Goal: Information Seeking & Learning: Learn about a topic

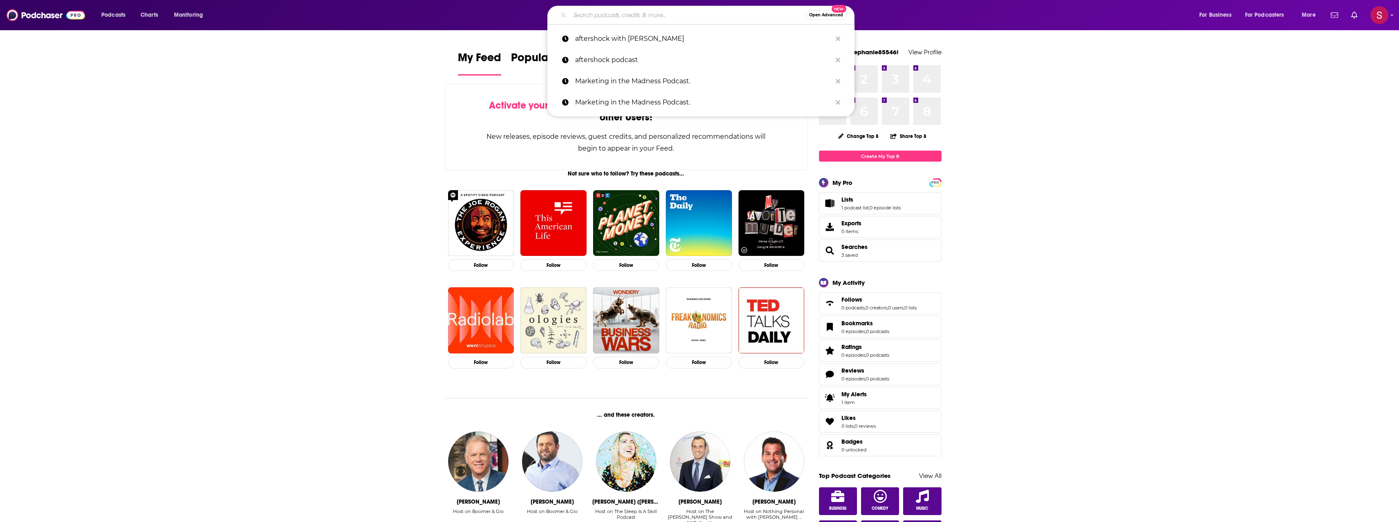
click at [682, 16] on input "Search podcasts, credits, & more..." at bounding box center [688, 15] width 236 height 13
paste input "Hi [PERSON_NAME], Hope you are well! We thought this might be of interest to yo…"
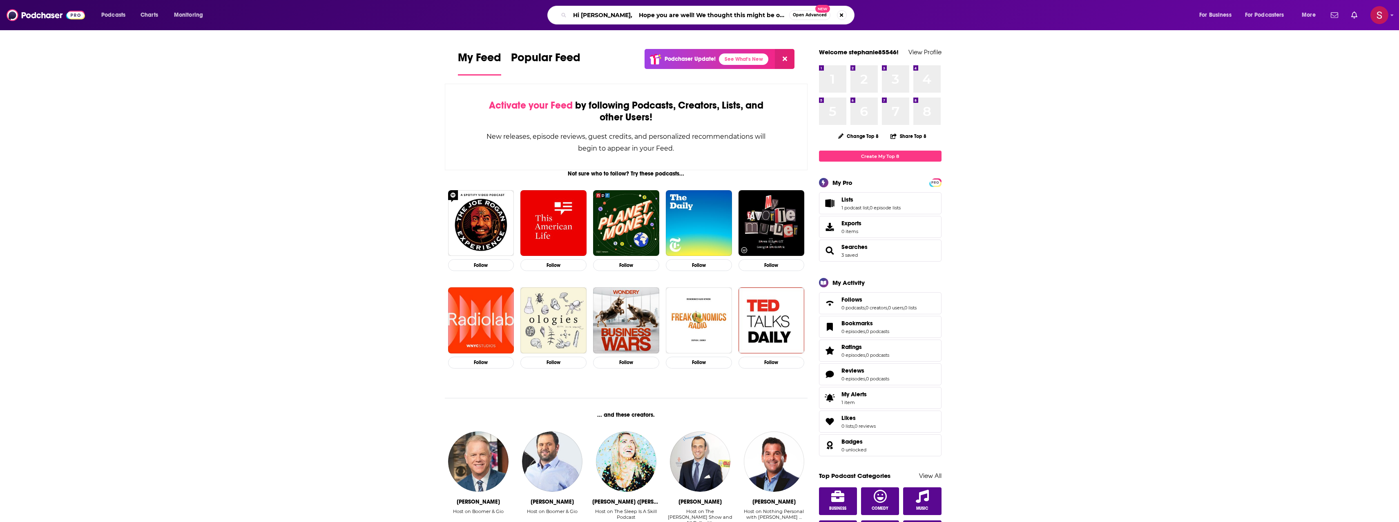
click at [666, 15] on input "Hi [PERSON_NAME], Hope you are well! We thought this might be of interest to yo…" at bounding box center [679, 15] width 219 height 13
click at [664, 16] on input "Hi [PERSON_NAME], Hope you are well! We thought this might be of interest to yo…" at bounding box center [679, 15] width 219 height 13
paste input "Brand Retro Podcast"
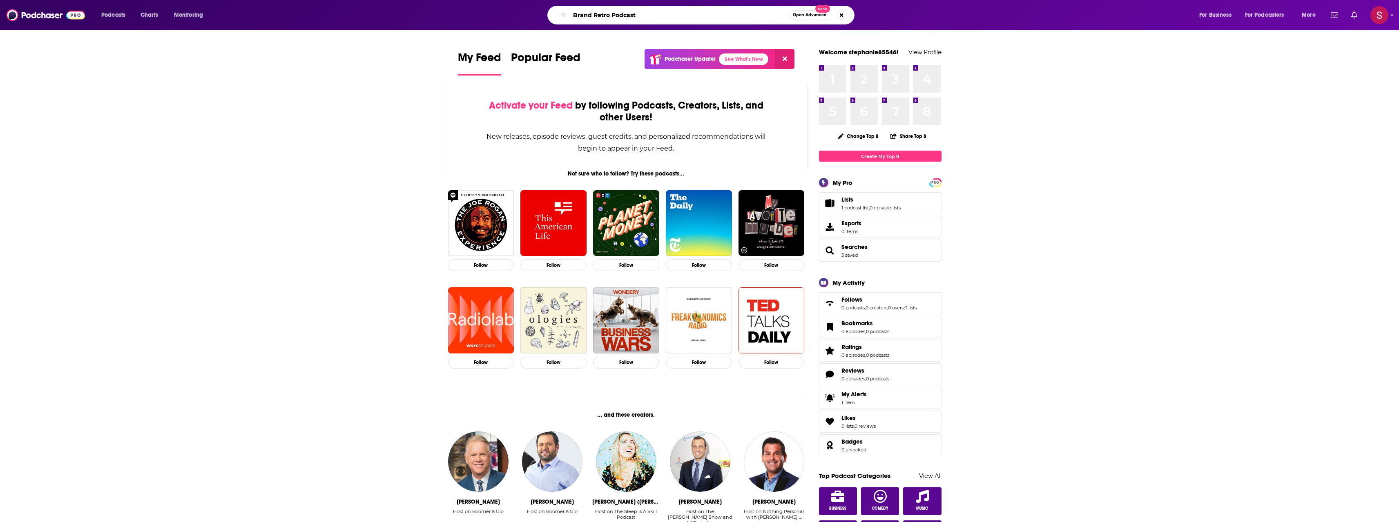
type input "Brand Retro Podcast"
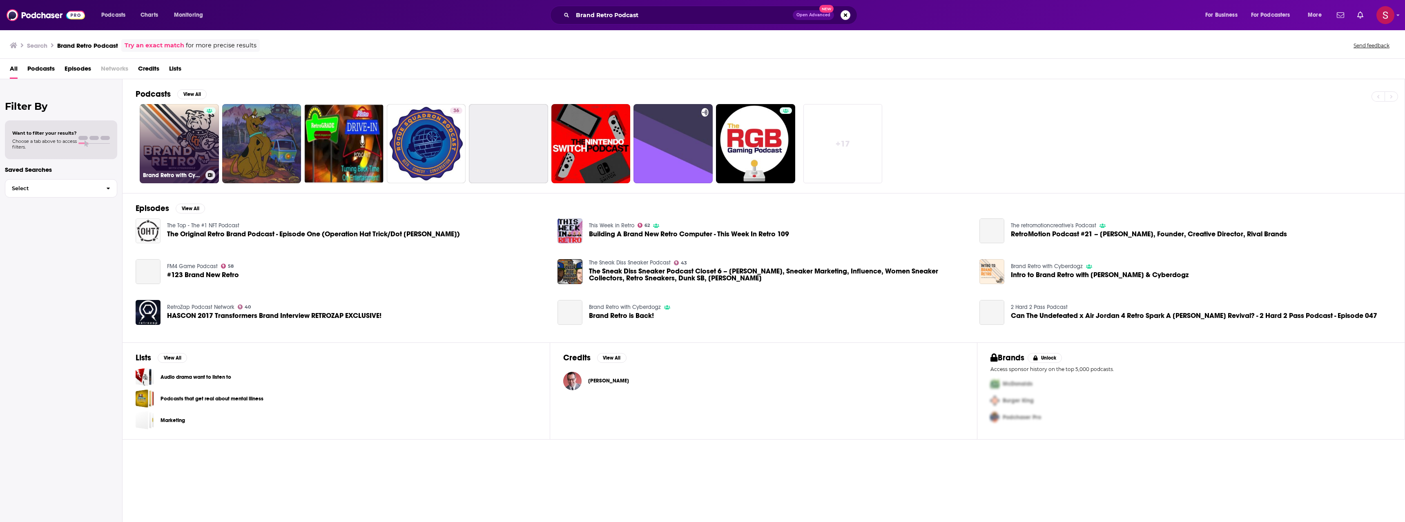
click at [193, 150] on link "Brand Retro with Cyberdogz" at bounding box center [179, 143] width 79 height 79
